Goal: Find specific page/section

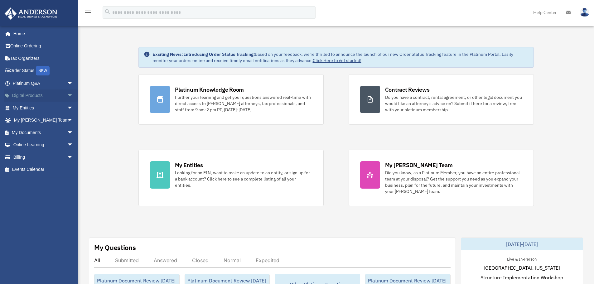
click at [67, 94] on span "arrow_drop_down" at bounding box center [73, 95] width 12 height 13
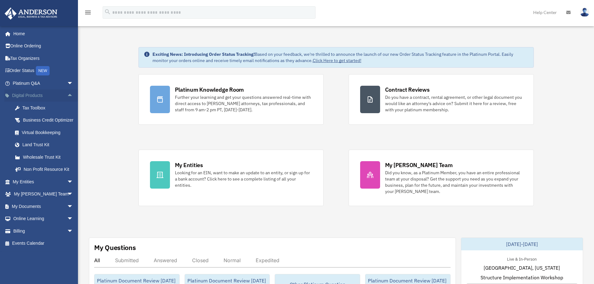
click at [67, 94] on span "arrow_drop_up" at bounding box center [73, 95] width 12 height 13
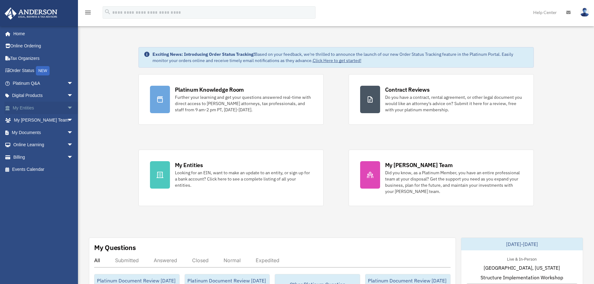
click at [67, 105] on span "arrow_drop_down" at bounding box center [73, 108] width 12 height 13
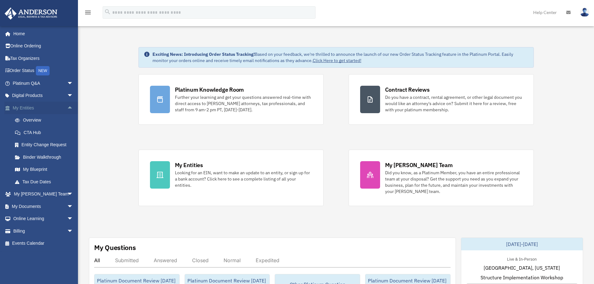
click at [67, 105] on span "arrow_drop_up" at bounding box center [73, 108] width 12 height 13
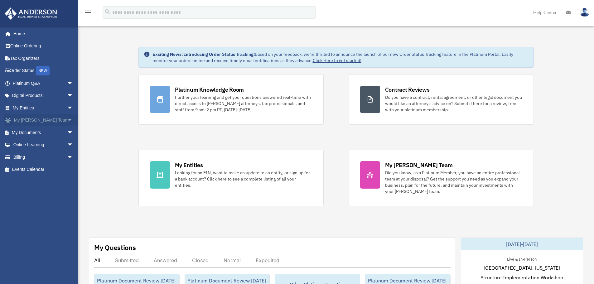
click at [67, 117] on span "arrow_drop_down" at bounding box center [73, 120] width 12 height 13
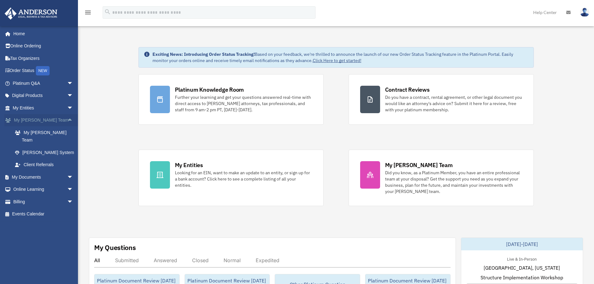
click at [67, 117] on span "arrow_drop_up" at bounding box center [73, 120] width 12 height 13
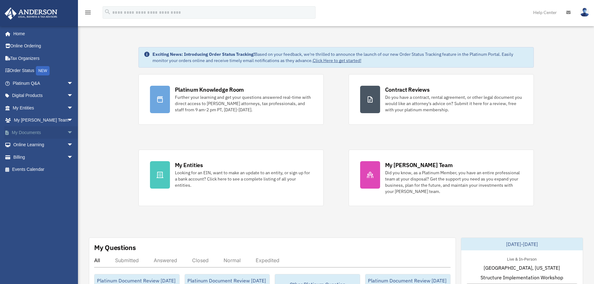
click at [67, 129] on span "arrow_drop_down" at bounding box center [73, 132] width 12 height 13
click at [26, 155] on link "Meeting Minutes" at bounding box center [46, 157] width 74 height 12
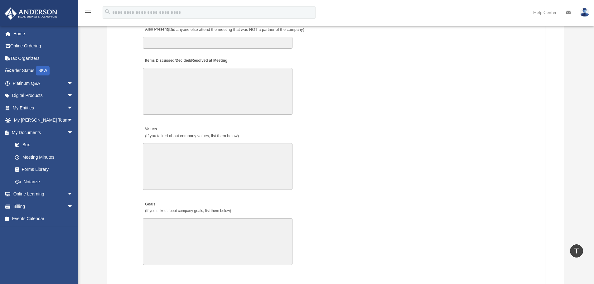
scroll to position [747, 0]
